Goal: Find specific page/section: Find specific page/section

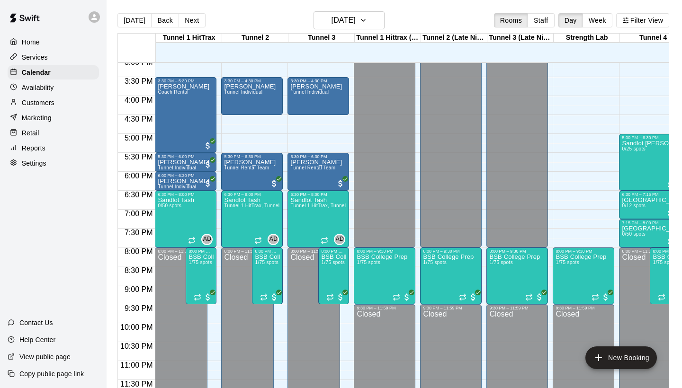
scroll to position [573, 0]
click at [547, 25] on button "Staff" at bounding box center [540, 20] width 27 height 14
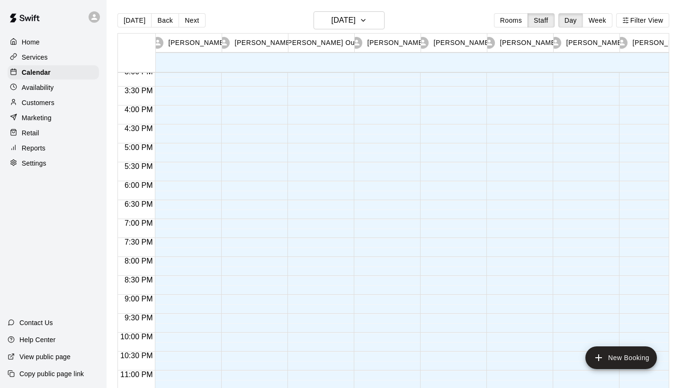
click at [277, 38] on div "[PERSON_NAME]" at bounding box center [254, 43] width 63 height 18
click at [503, 22] on button "Rooms" at bounding box center [511, 20] width 34 height 14
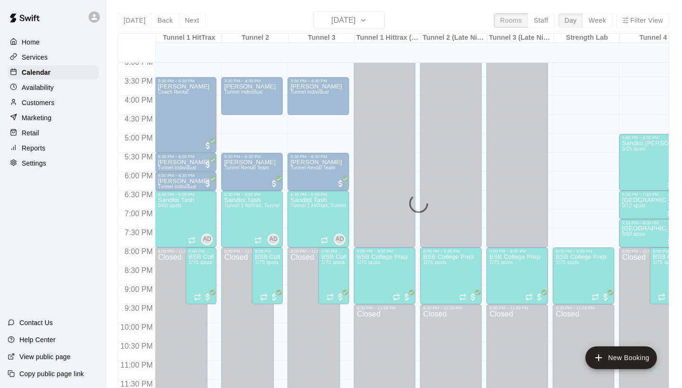
scroll to position [545, 0]
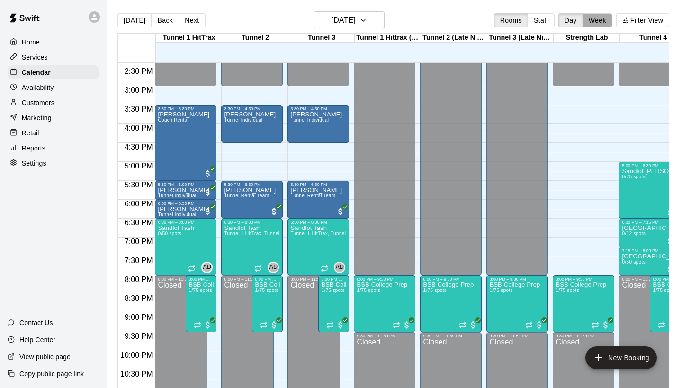
click at [602, 19] on button "Week" at bounding box center [597, 20] width 30 height 14
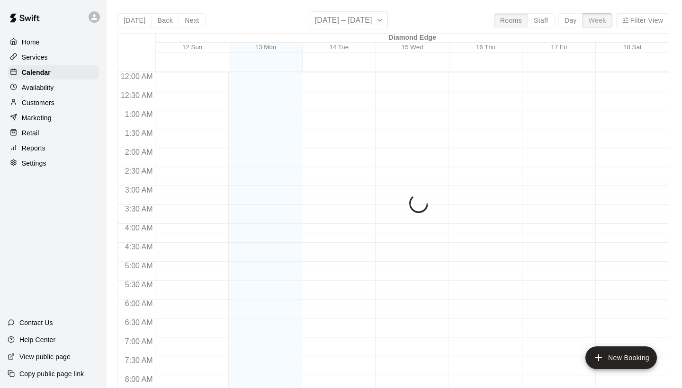
scroll to position [550, 0]
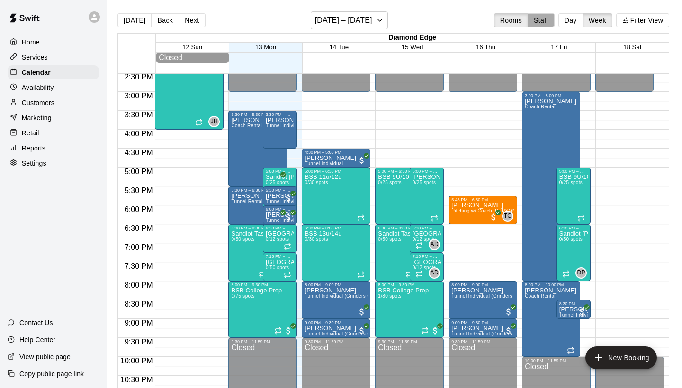
click at [548, 21] on button "Staff" at bounding box center [540, 20] width 27 height 14
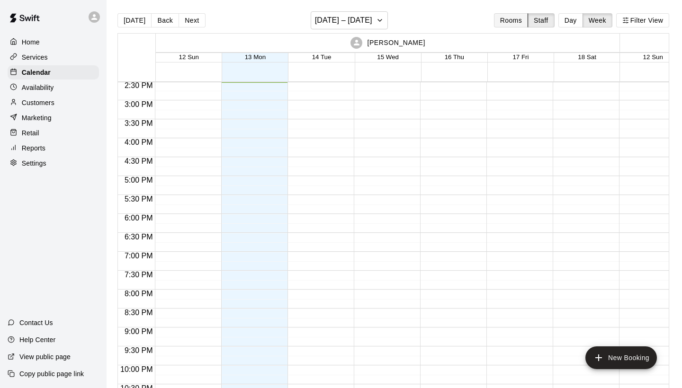
click at [520, 21] on button "Rooms" at bounding box center [511, 20] width 34 height 14
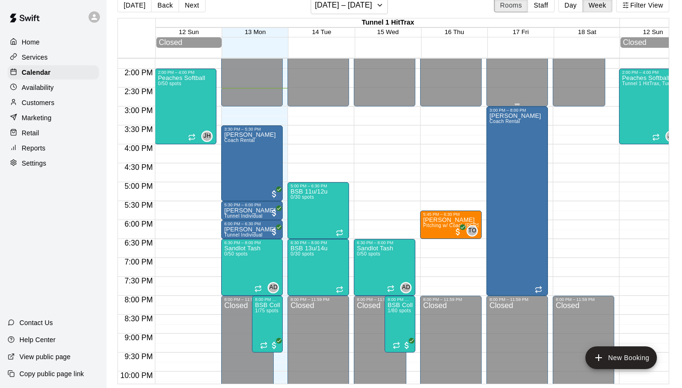
scroll to position [520, 0]
click at [379, 14] on button "[DATE] – [DATE]" at bounding box center [349, 5] width 77 height 18
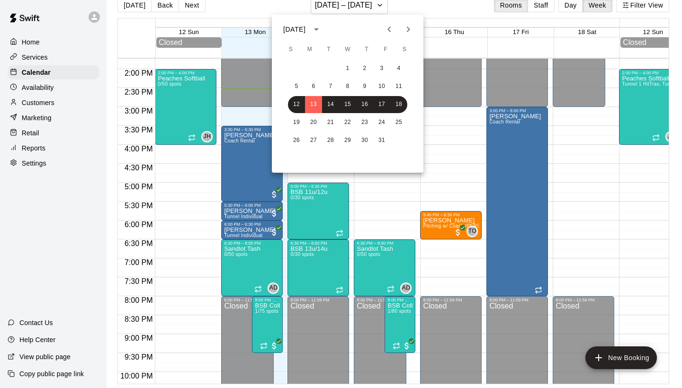
click at [567, 1] on div at bounding box center [341, 194] width 682 height 388
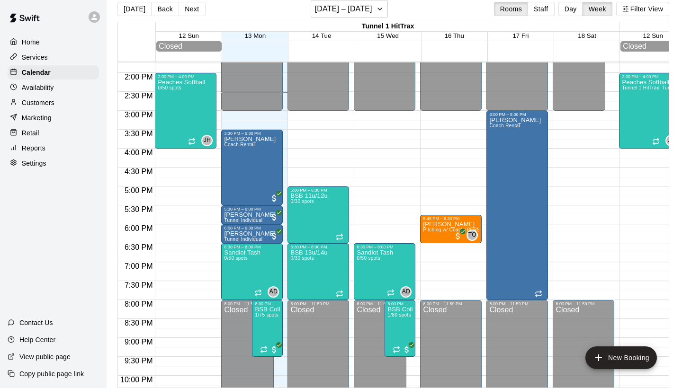
click at [566, 6] on button "Day" at bounding box center [570, 9] width 25 height 14
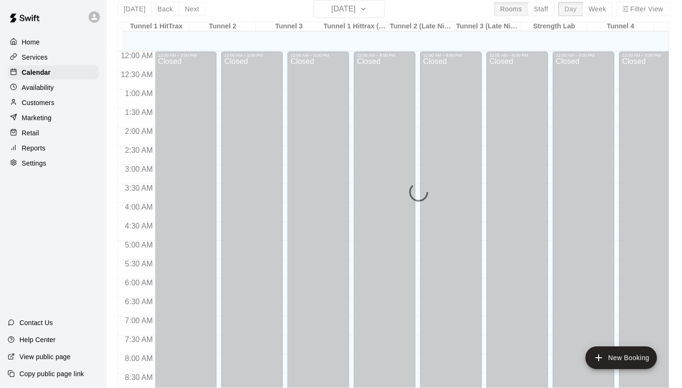
scroll to position [551, 0]
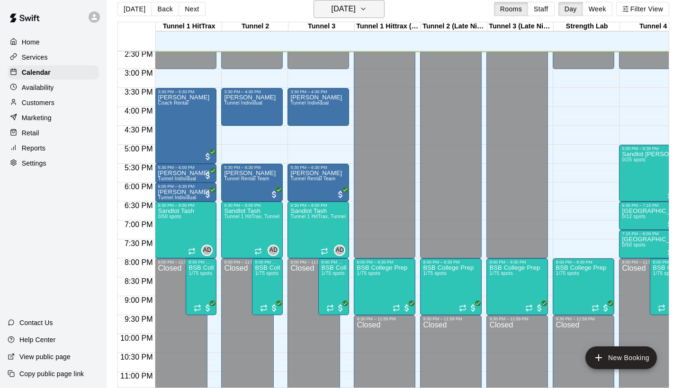
click at [338, 11] on h6 "[DATE]" at bounding box center [343, 8] width 24 height 13
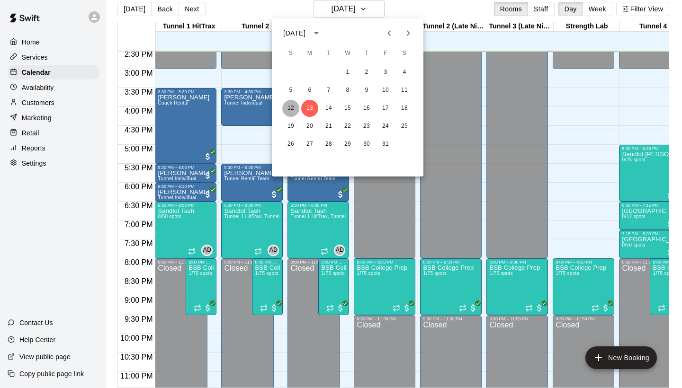
click at [292, 107] on button "12" at bounding box center [290, 108] width 17 height 17
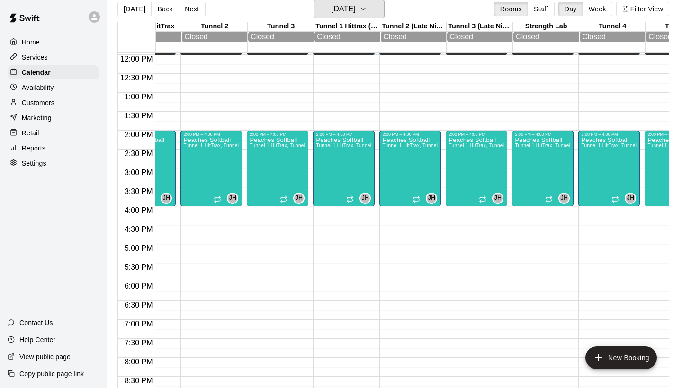
scroll to position [453, 283]
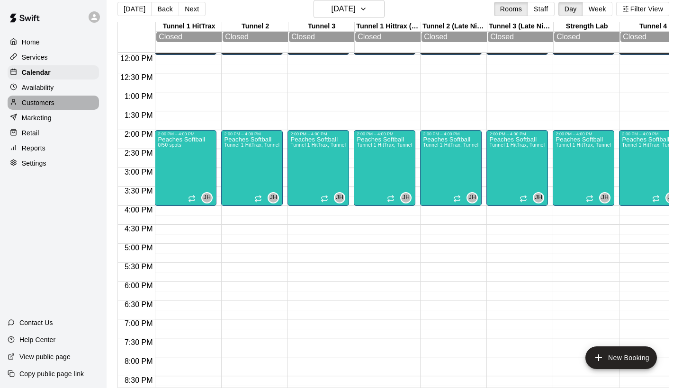
click at [68, 99] on div "Customers" at bounding box center [53, 103] width 91 height 14
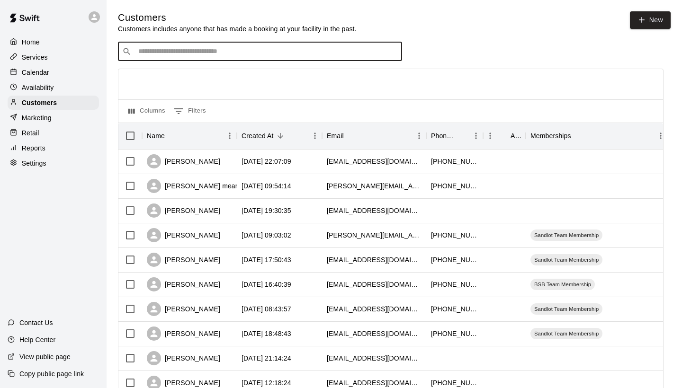
click at [304, 49] on input "Search customers by name or email" at bounding box center [266, 51] width 262 height 9
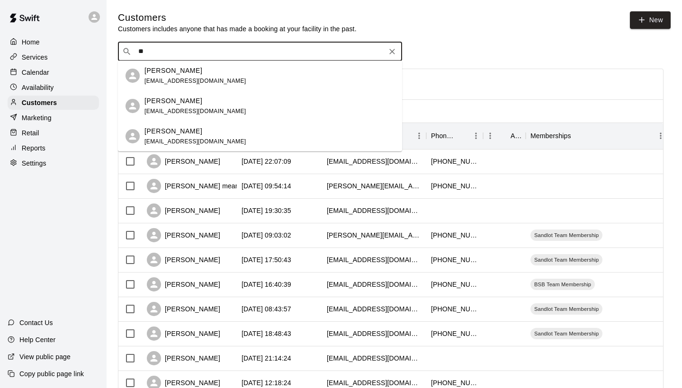
type input "*"
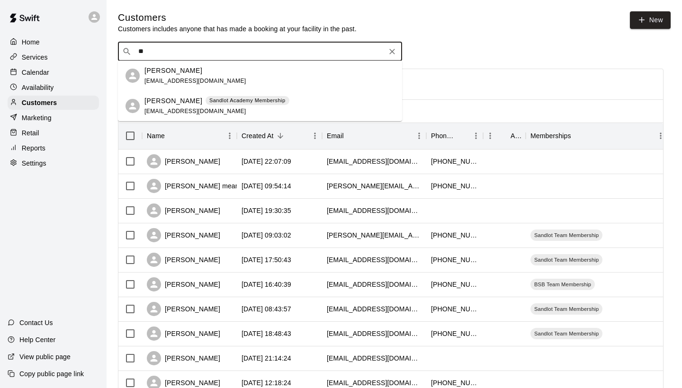
type input "*"
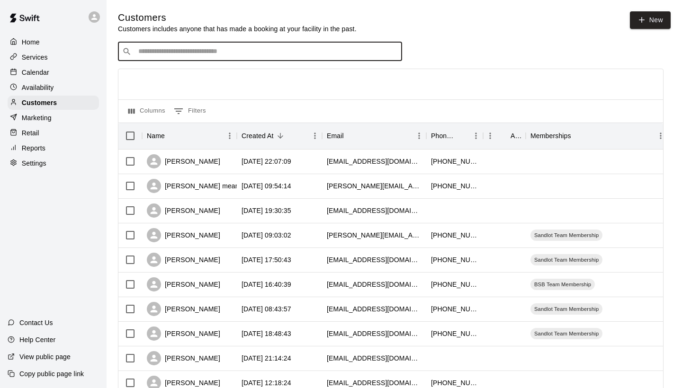
click at [67, 71] on div "Calendar" at bounding box center [53, 72] width 91 height 14
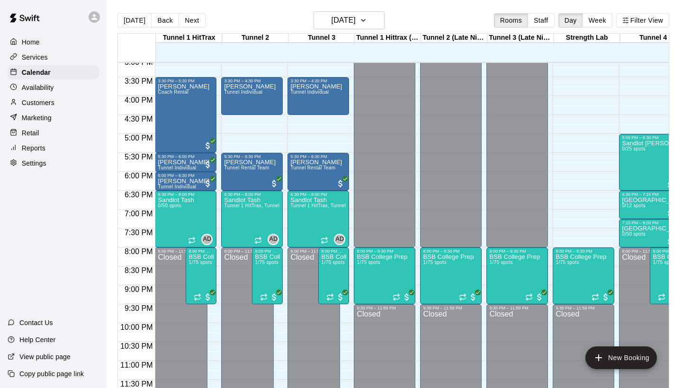
scroll to position [573, 104]
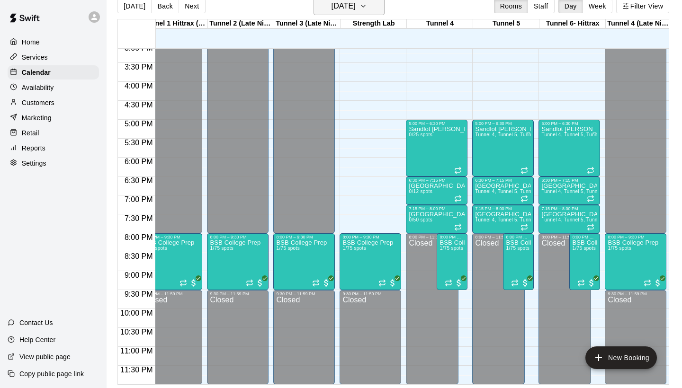
click at [356, 9] on h6 "[DATE]" at bounding box center [343, 6] width 24 height 13
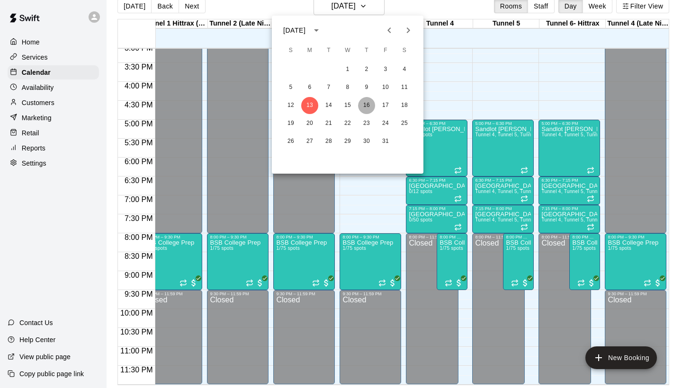
click at [370, 102] on button "16" at bounding box center [366, 105] width 17 height 17
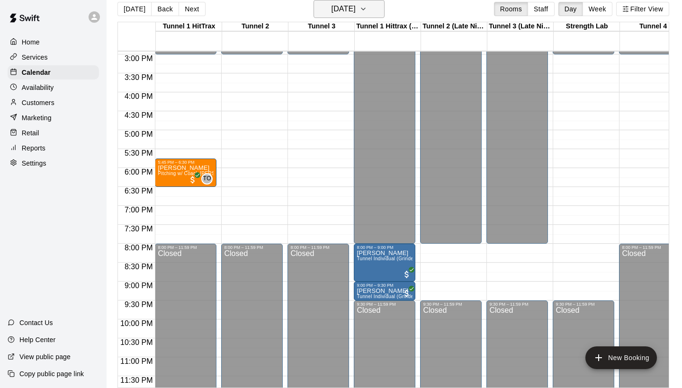
click at [331, 9] on h6 "[DATE]" at bounding box center [343, 8] width 24 height 13
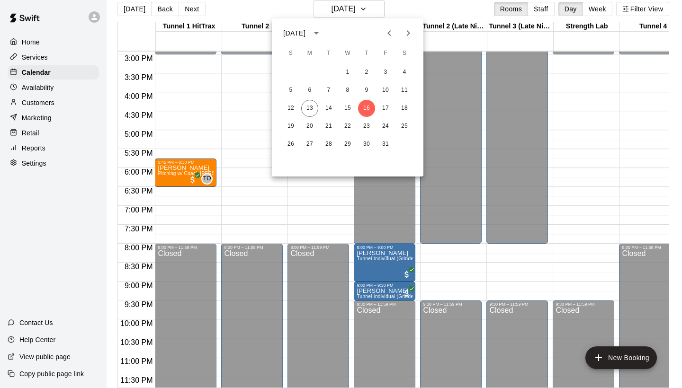
click at [356, 106] on div "12 13 14 15 16 17 18" at bounding box center [348, 108] width 152 height 17
click at [351, 106] on button "15" at bounding box center [347, 108] width 17 height 17
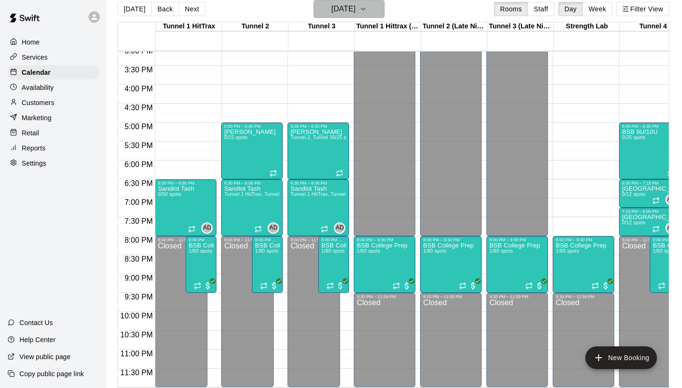
click at [368, 18] on button "[DATE]" at bounding box center [348, 9] width 71 height 18
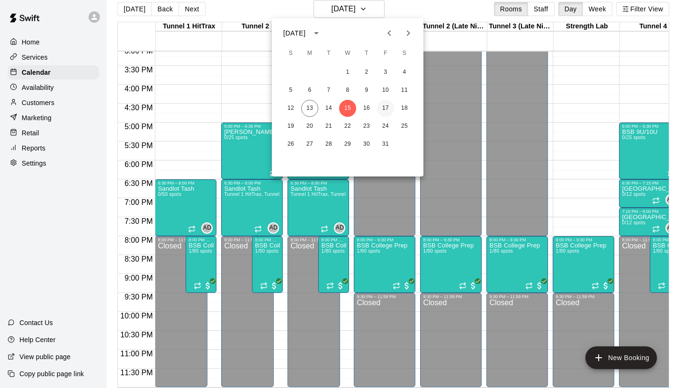
click at [385, 112] on button "17" at bounding box center [385, 108] width 17 height 17
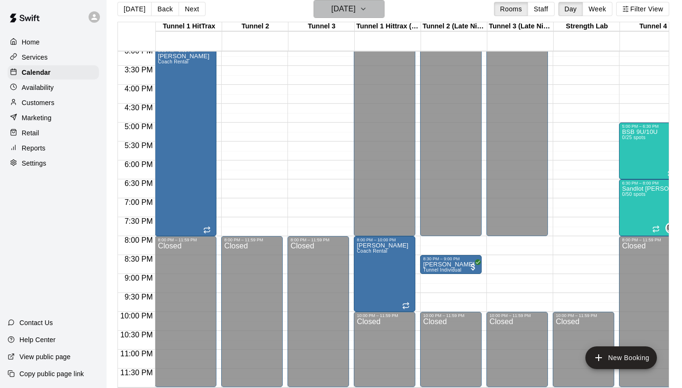
click at [353, 8] on h6 "[DATE]" at bounding box center [343, 8] width 24 height 13
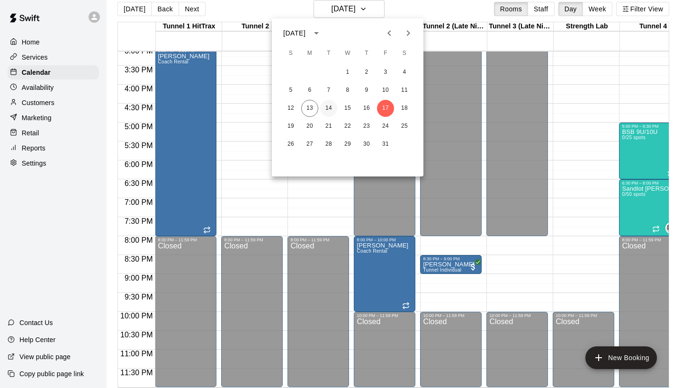
click at [328, 104] on button "14" at bounding box center [328, 108] width 17 height 17
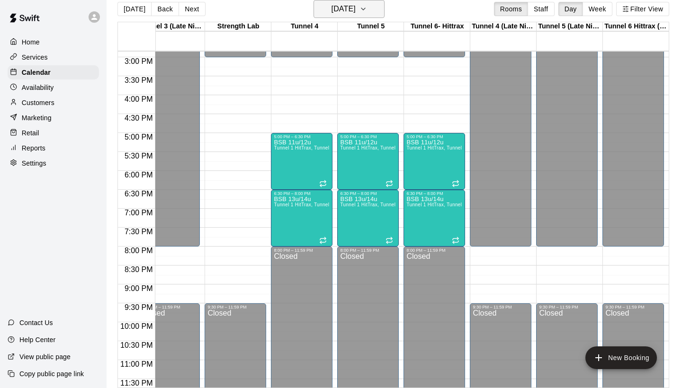
click at [356, 16] on button "[DATE]" at bounding box center [348, 9] width 71 height 18
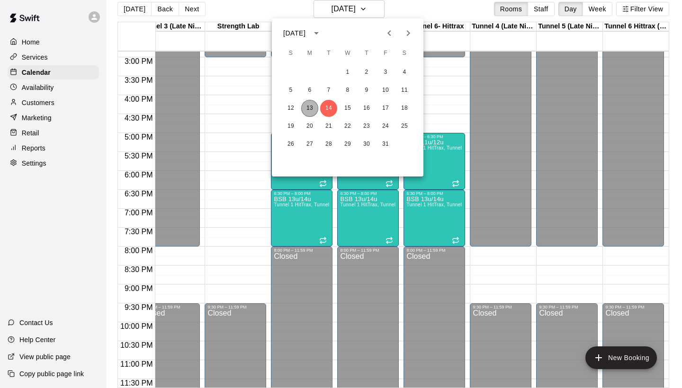
click at [313, 107] on button "13" at bounding box center [309, 108] width 17 height 17
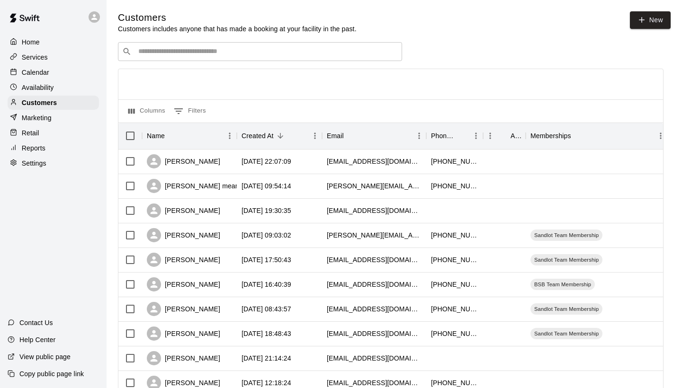
click at [81, 72] on div "Calendar" at bounding box center [53, 72] width 91 height 14
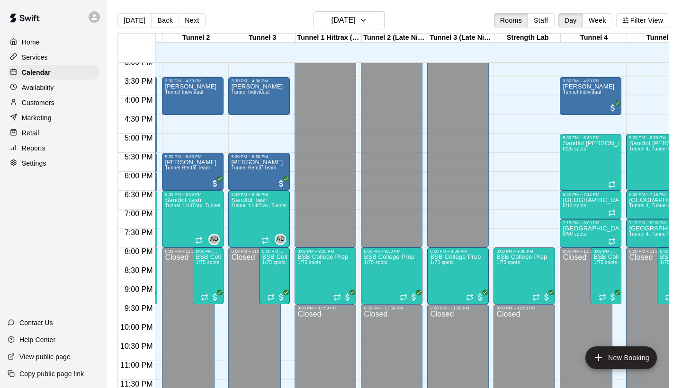
scroll to position [573, 59]
click at [558, 95] on div at bounding box center [527, 91] width 66 height 9
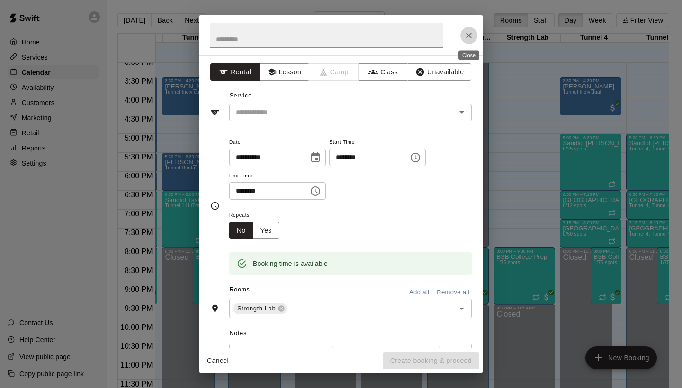
click at [472, 36] on icon "Close" at bounding box center [468, 35] width 9 height 9
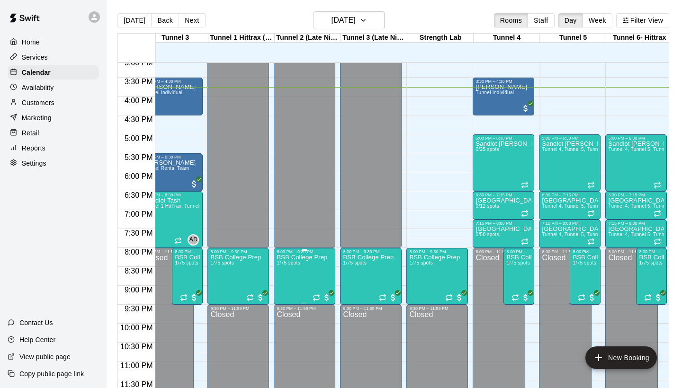
scroll to position [572, 151]
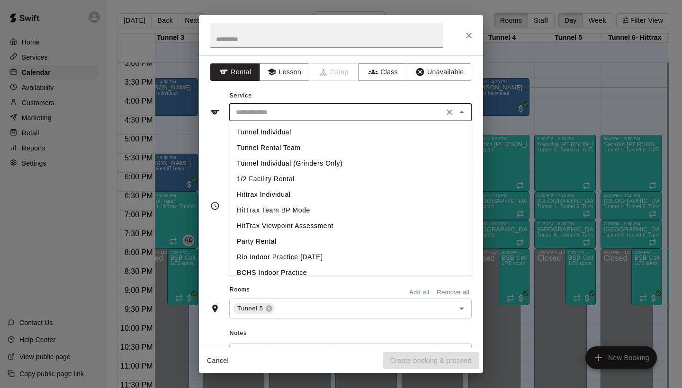
click at [345, 111] on input "text" at bounding box center [336, 113] width 209 height 12
click at [291, 134] on li "Tunnel Individual" at bounding box center [350, 133] width 242 height 16
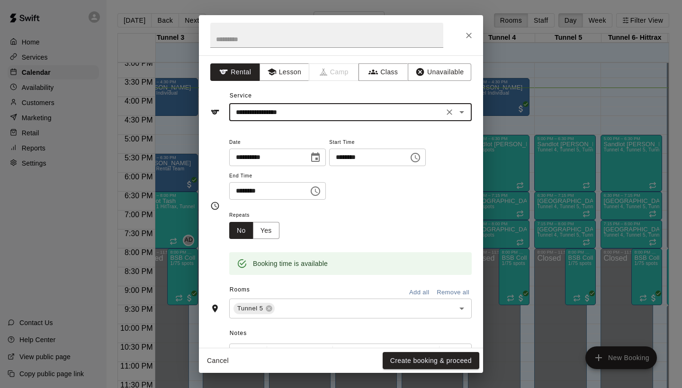
type input "**********"
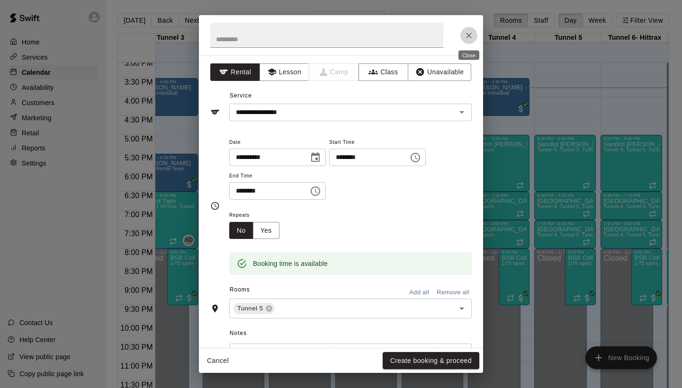
click at [465, 41] on button "Close" at bounding box center [468, 35] width 17 height 17
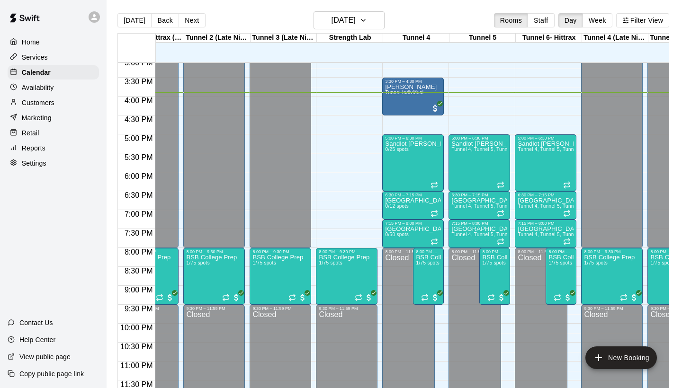
scroll to position [572, 259]
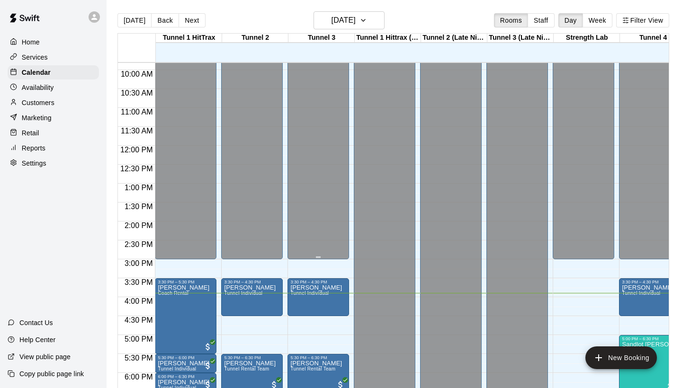
drag, startPoint x: 267, startPoint y: 164, endPoint x: 303, endPoint y: 141, distance: 43.4
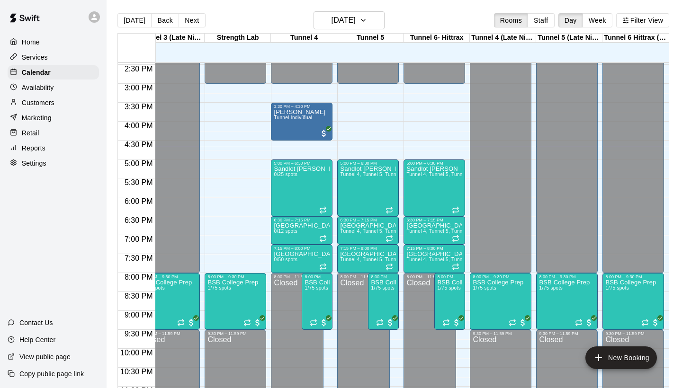
scroll to position [0, 348]
click at [65, 100] on div "Customers" at bounding box center [53, 103] width 91 height 14
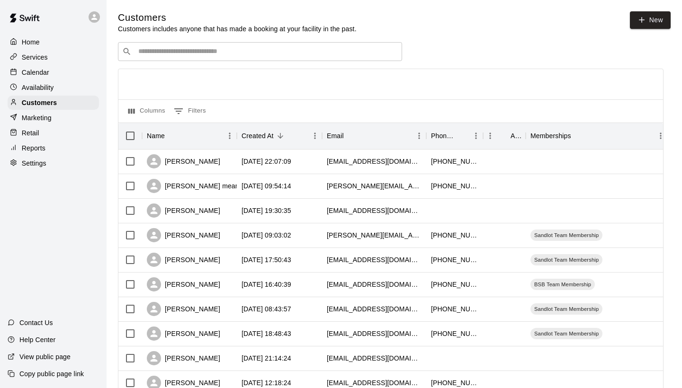
click at [350, 44] on div "​ ​" at bounding box center [260, 51] width 284 height 19
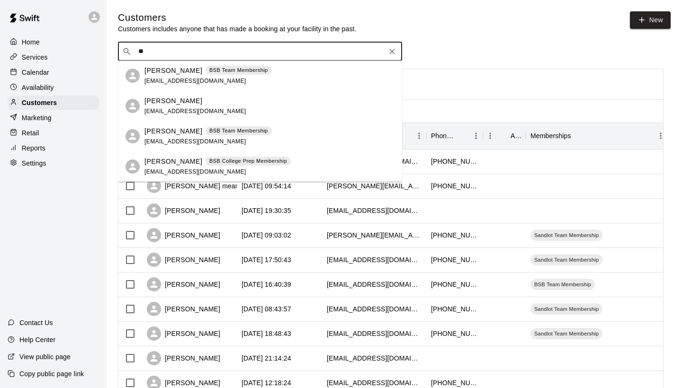
type input "*"
type input "*****"
click at [461, 28] on div "Customers Customers includes anyone that has made a booking at your facility in…" at bounding box center [394, 22] width 553 height 22
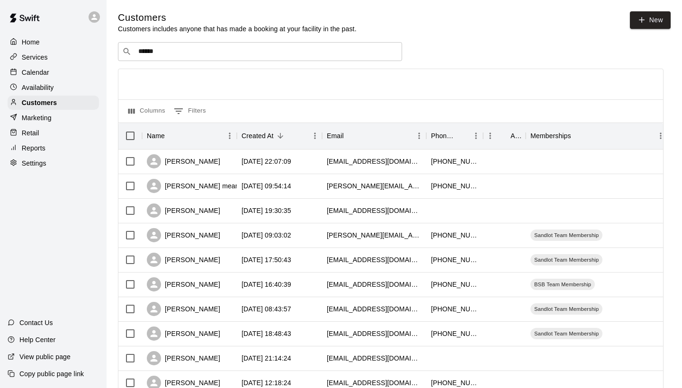
click at [28, 70] on p "Calendar" at bounding box center [35, 72] width 27 height 9
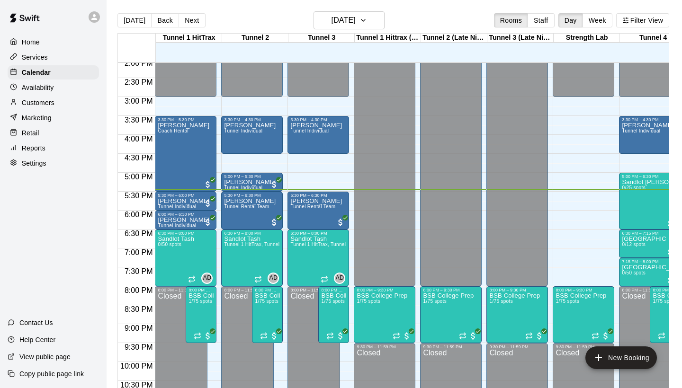
scroll to position [534, 0]
click at [277, 225] on span "All customers have paid" at bounding box center [273, 222] width 9 height 9
click at [311, 178] on div at bounding box center [341, 194] width 682 height 388
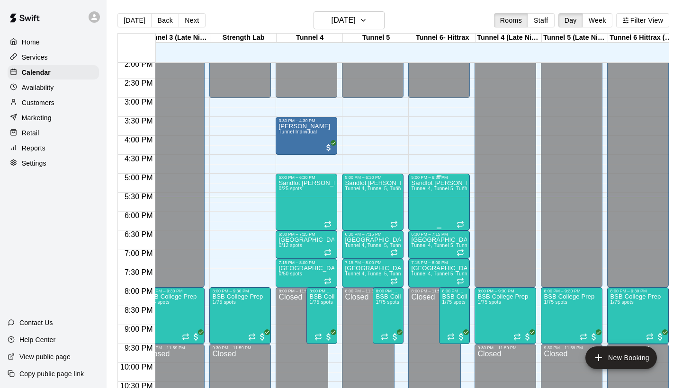
scroll to position [532, 343]
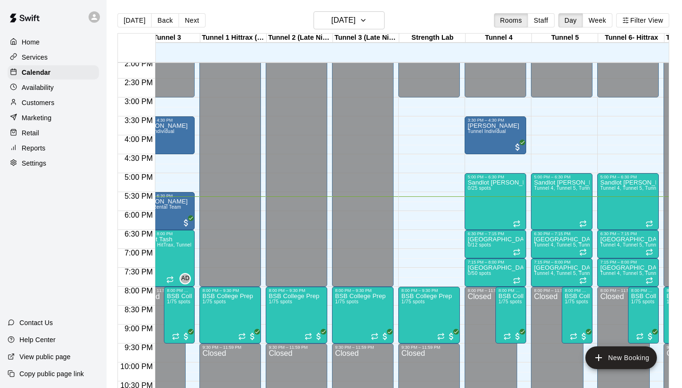
click at [48, 100] on p "Customers" at bounding box center [38, 102] width 33 height 9
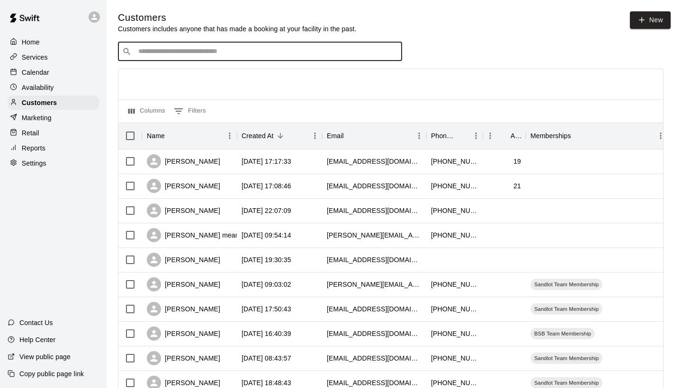
click at [337, 49] on input "Search customers by name or email" at bounding box center [266, 51] width 262 height 9
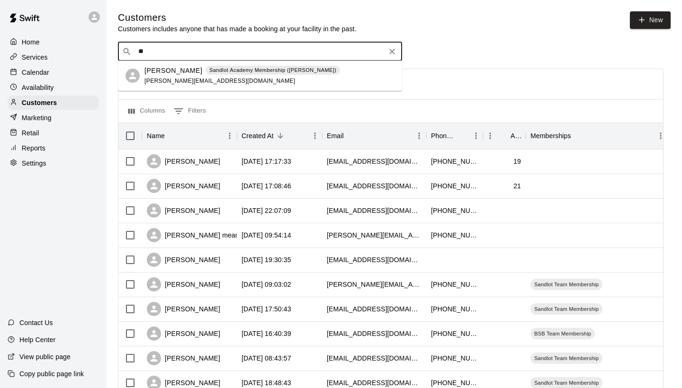
type input "*"
type input "*********"
click at [214, 66] on p "Sandlot Academy Membership ([PERSON_NAME])" at bounding box center [272, 70] width 127 height 8
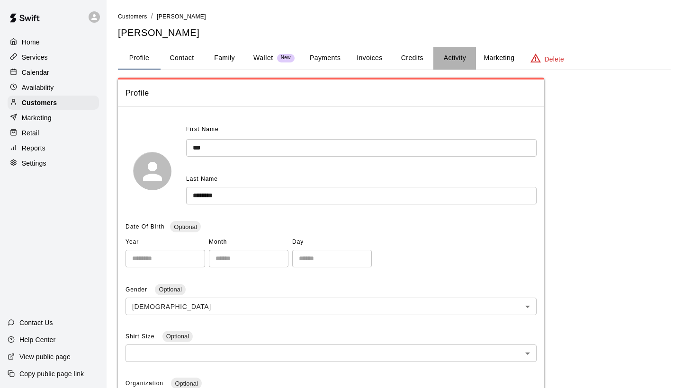
click at [443, 56] on button "Activity" at bounding box center [454, 58] width 43 height 23
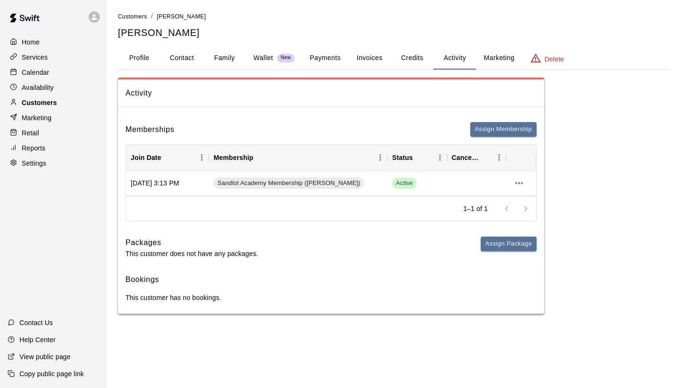
click at [53, 97] on div "Customers" at bounding box center [53, 103] width 91 height 14
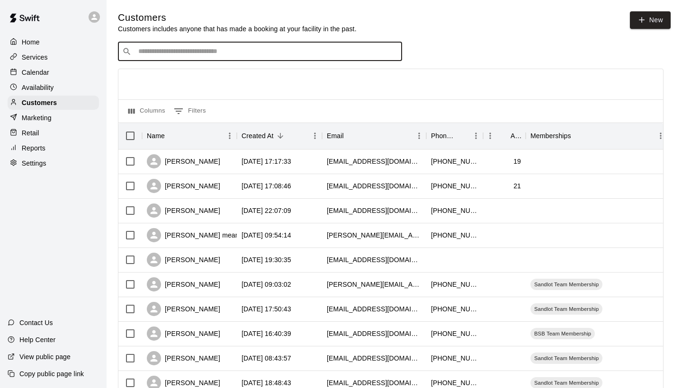
click at [175, 53] on input "Search customers by name or email" at bounding box center [266, 51] width 262 height 9
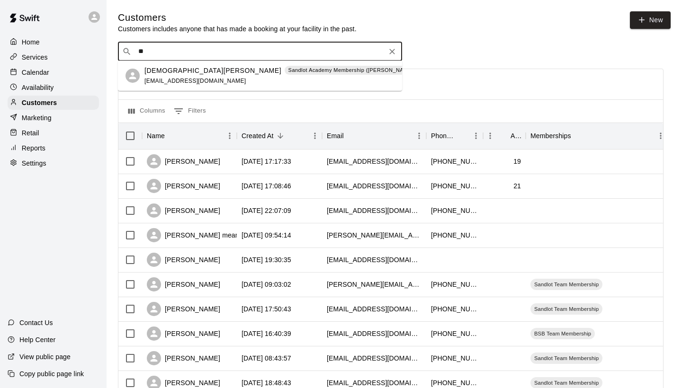
type input "*"
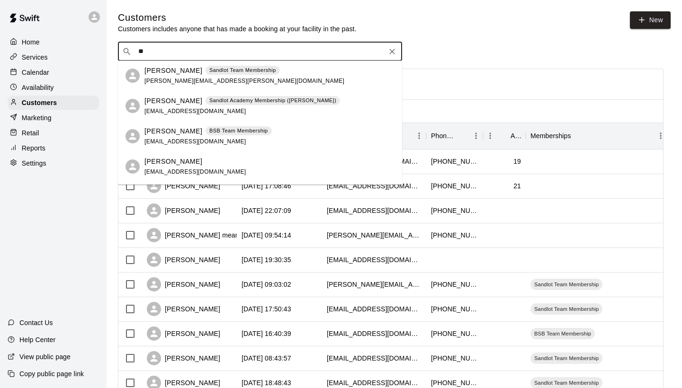
type input "*"
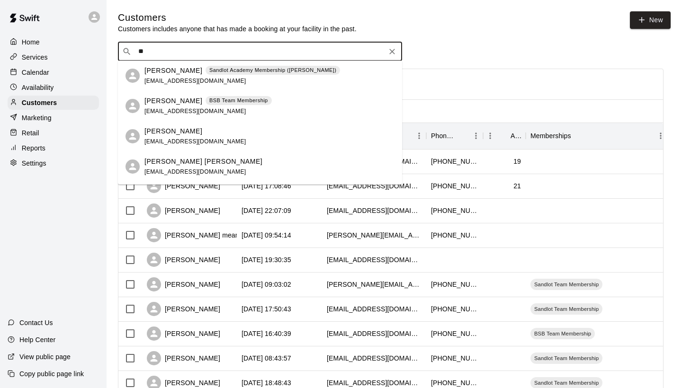
type input "*"
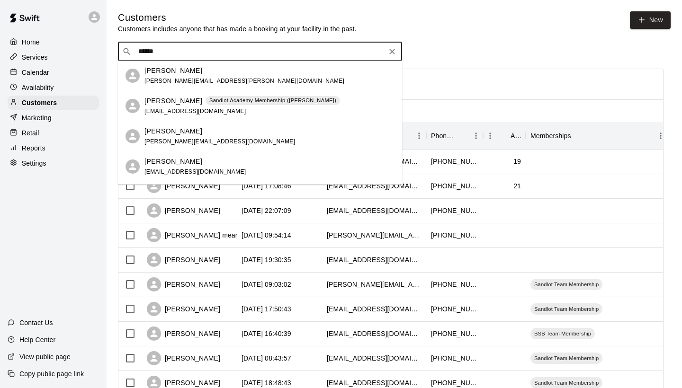
type input "*****"
click at [63, 67] on div "Calendar" at bounding box center [53, 72] width 91 height 14
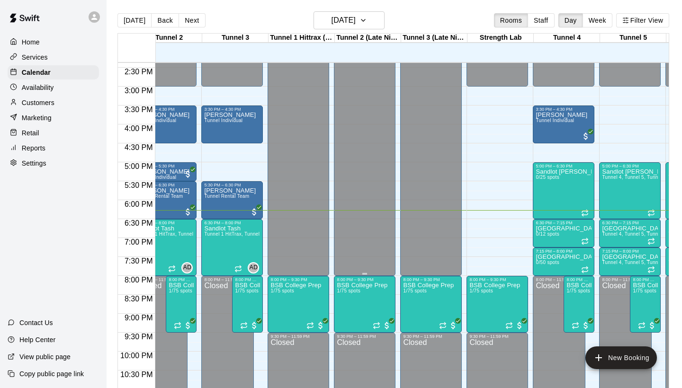
scroll to position [544, 93]
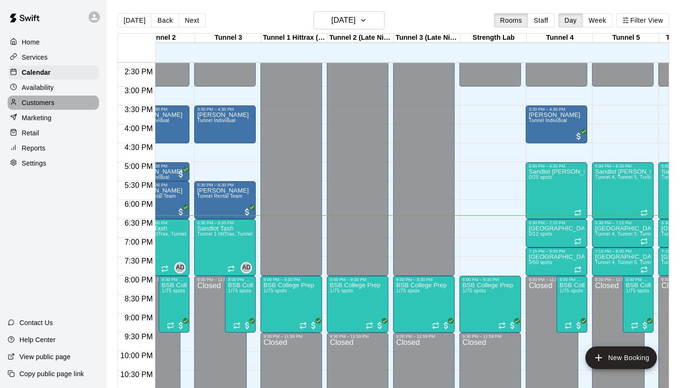
click at [62, 97] on div "Customers" at bounding box center [53, 103] width 91 height 14
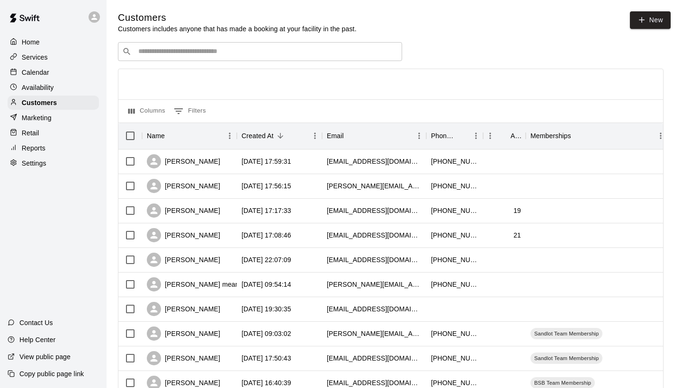
click at [303, 52] on input "Search customers by name or email" at bounding box center [266, 51] width 262 height 9
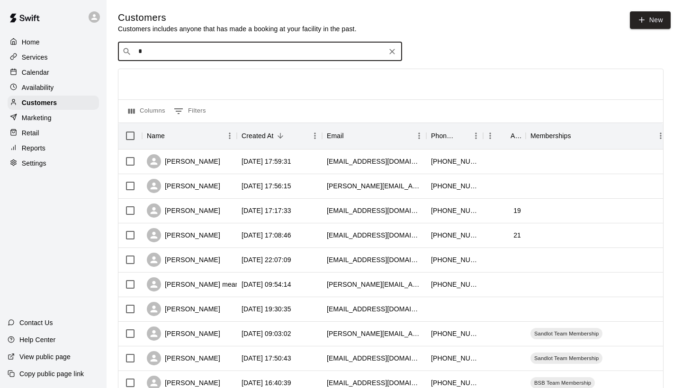
type input "**"
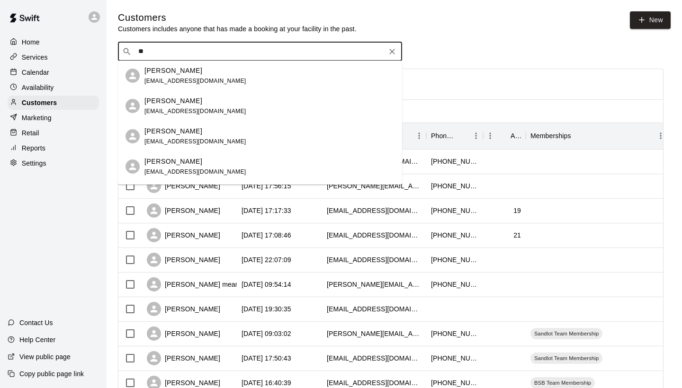
click at [200, 163] on div "[PERSON_NAME]" at bounding box center [195, 162] width 102 height 10
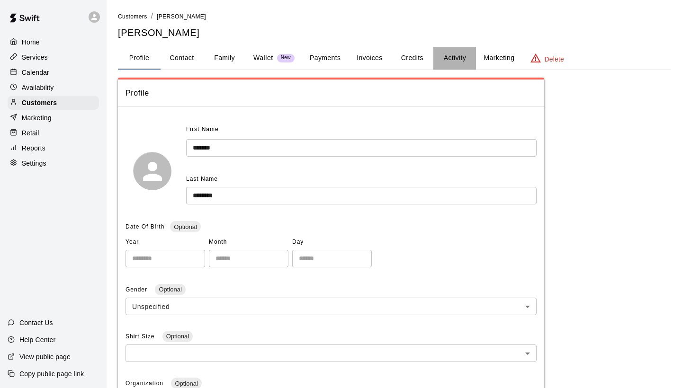
click at [448, 61] on button "Activity" at bounding box center [454, 58] width 43 height 23
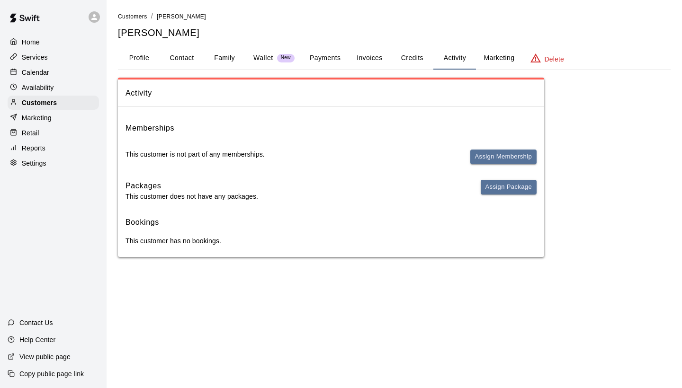
click at [153, 61] on button "Profile" at bounding box center [139, 58] width 43 height 23
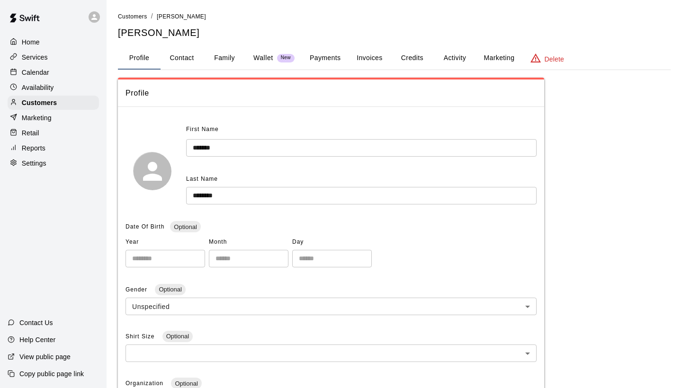
click at [61, 69] on div "Calendar" at bounding box center [53, 72] width 91 height 14
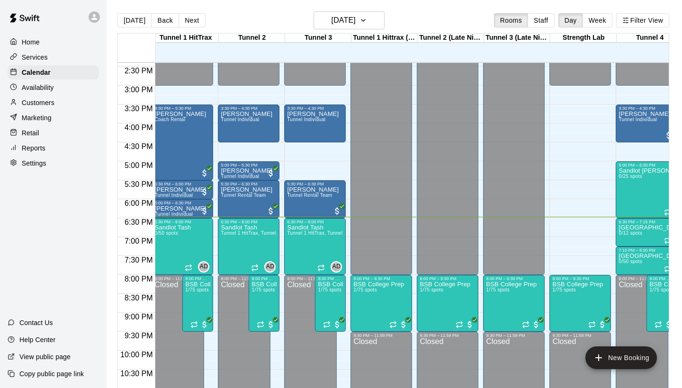
scroll to position [545, 0]
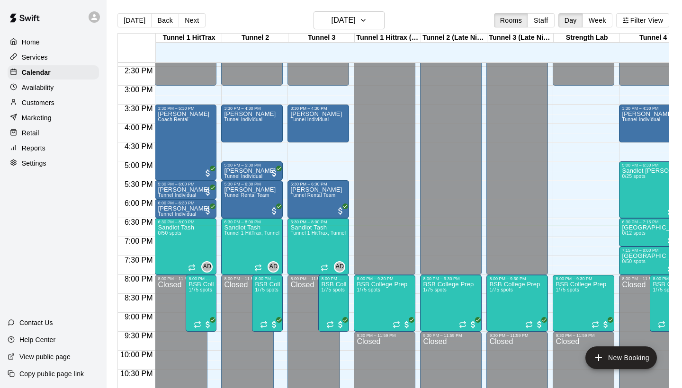
click at [62, 96] on div "Customers" at bounding box center [53, 103] width 91 height 14
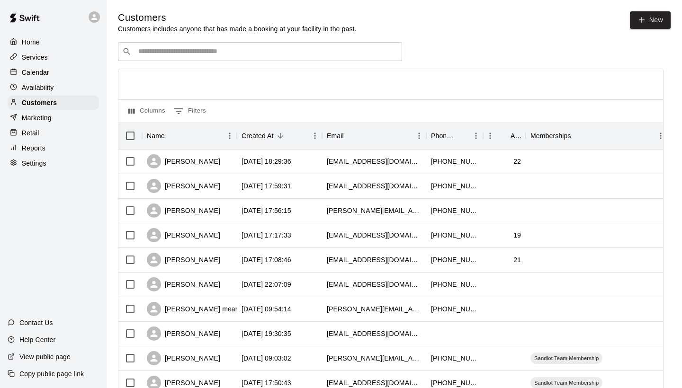
click at [295, 49] on input "Search customers by name or email" at bounding box center [266, 51] width 262 height 9
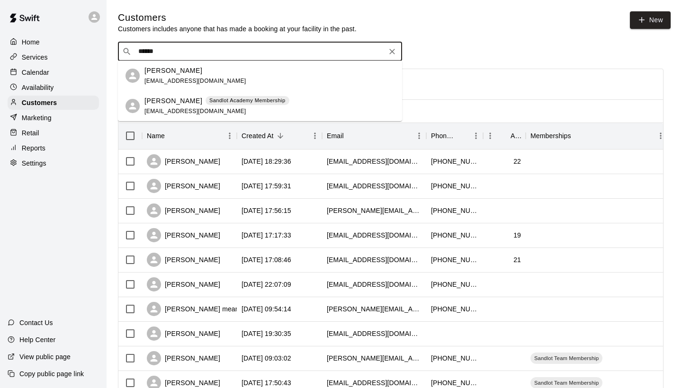
type input "*******"
click at [257, 97] on p "Sandlot Academy Membership" at bounding box center [247, 101] width 76 height 8
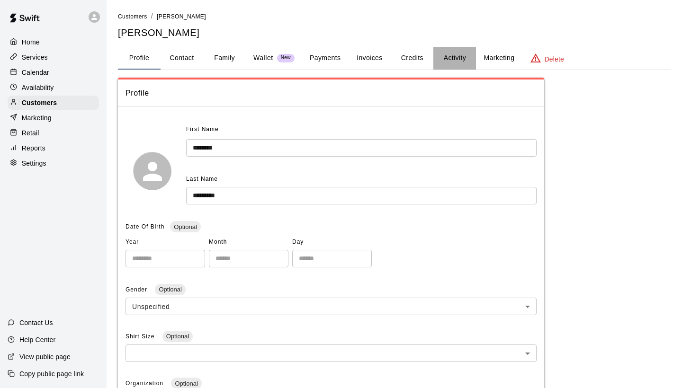
click at [447, 47] on button "Activity" at bounding box center [454, 58] width 43 height 23
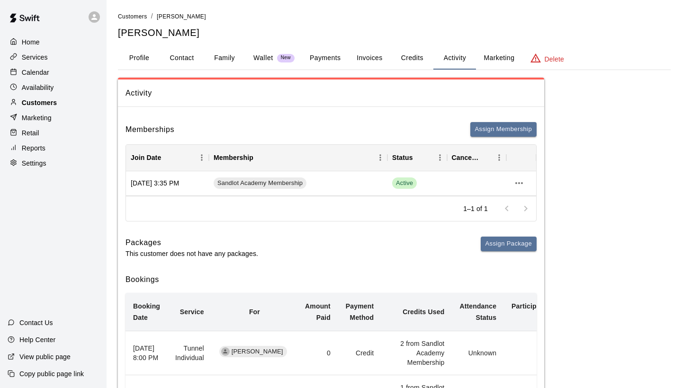
click at [62, 100] on div "Customers" at bounding box center [53, 103] width 91 height 14
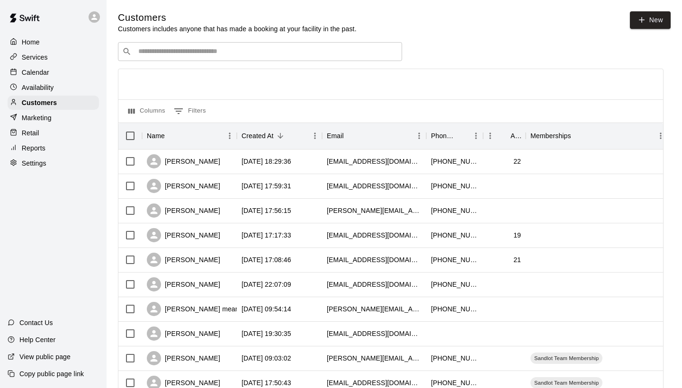
click at [194, 56] on div "​ ​" at bounding box center [260, 51] width 284 height 19
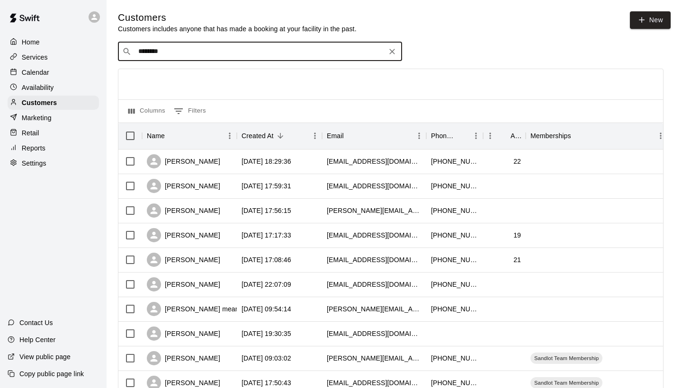
type input "*******"
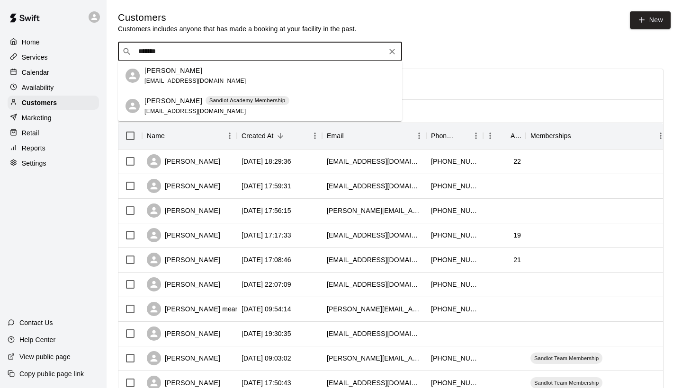
click at [179, 89] on div "[PERSON_NAME] [EMAIL_ADDRESS][DOMAIN_NAME]" at bounding box center [260, 76] width 284 height 30
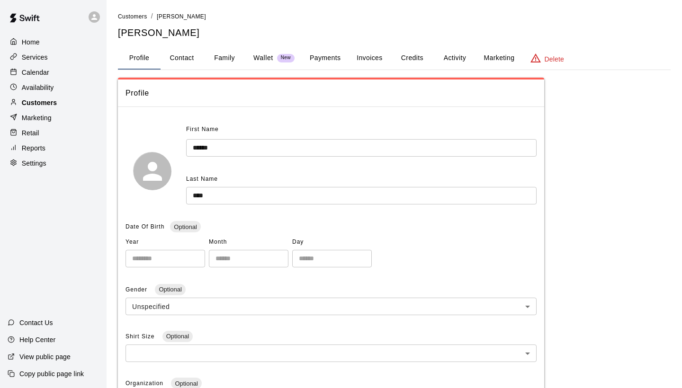
click at [69, 99] on div "Customers" at bounding box center [53, 103] width 91 height 14
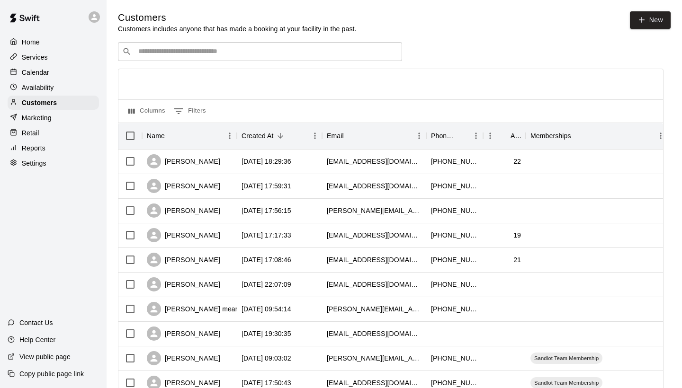
click at [221, 47] on input "Search customers by name or email" at bounding box center [266, 51] width 262 height 9
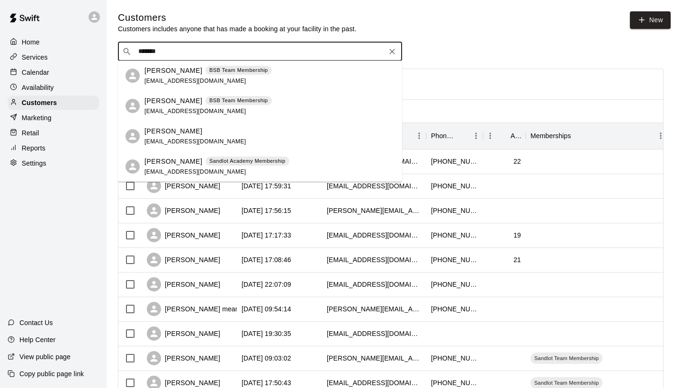
type input "********"
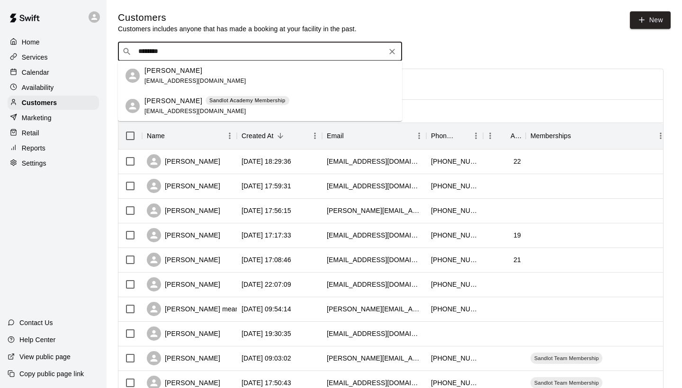
click at [201, 102] on div "[PERSON_NAME] Sandlot Academy Membership" at bounding box center [216, 101] width 145 height 10
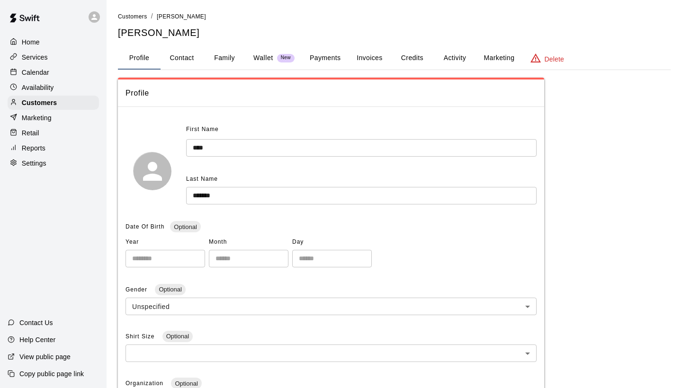
click at [442, 62] on button "Activity" at bounding box center [454, 58] width 43 height 23
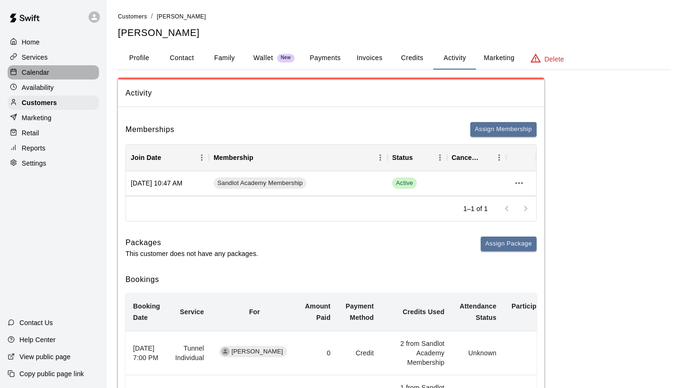
click at [51, 67] on div "Calendar" at bounding box center [53, 72] width 91 height 14
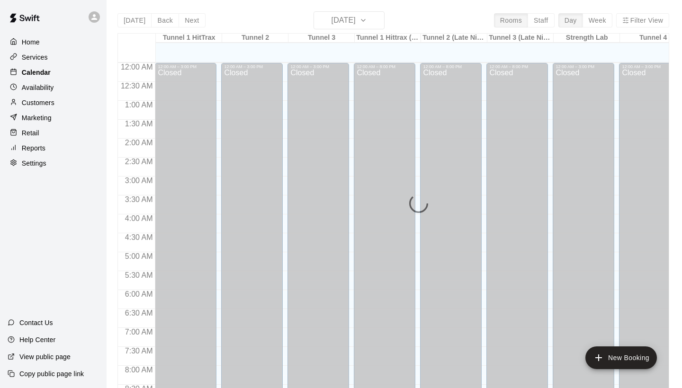
scroll to position [545, 0]
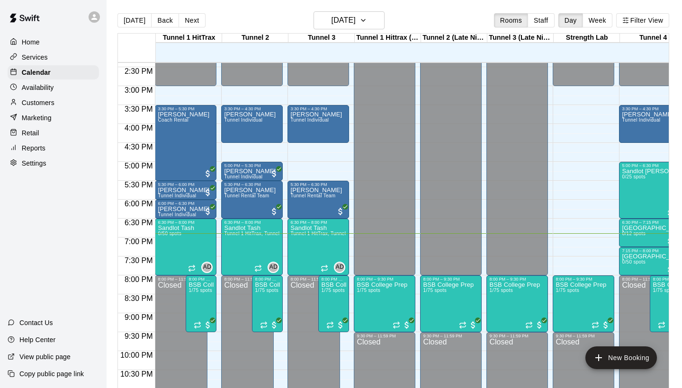
click at [86, 97] on div "Customers" at bounding box center [53, 103] width 91 height 14
